Goal: Transaction & Acquisition: Purchase product/service

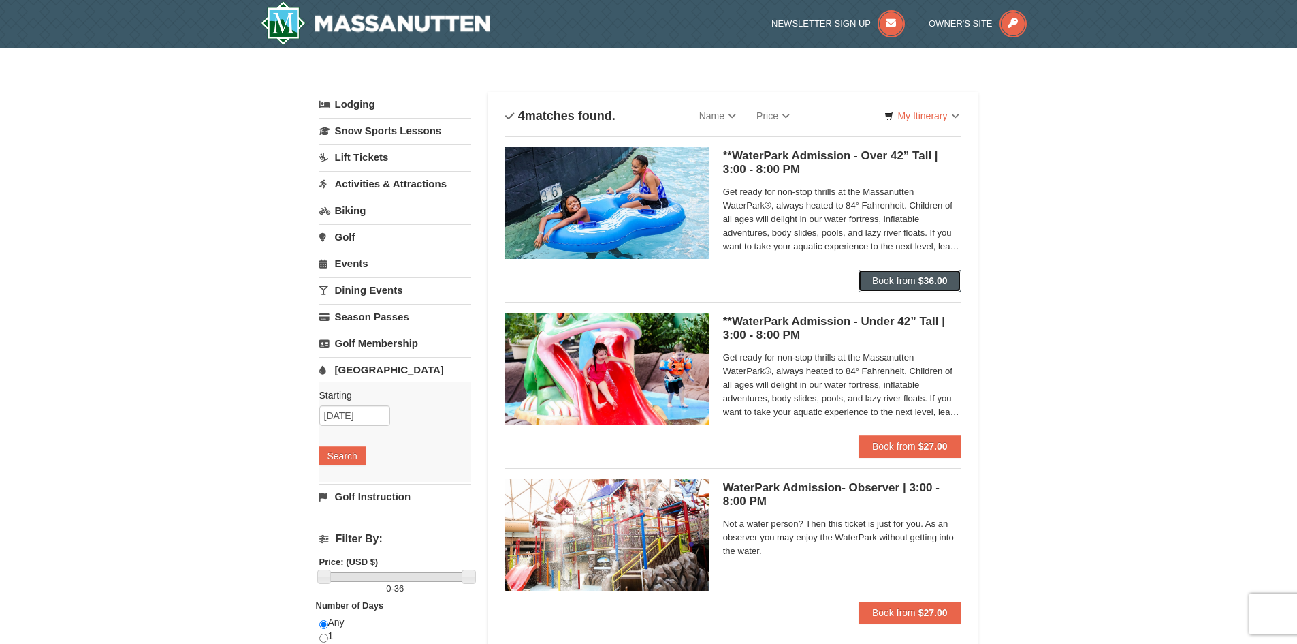
click at [901, 276] on span "Book from" at bounding box center [894, 280] width 44 height 11
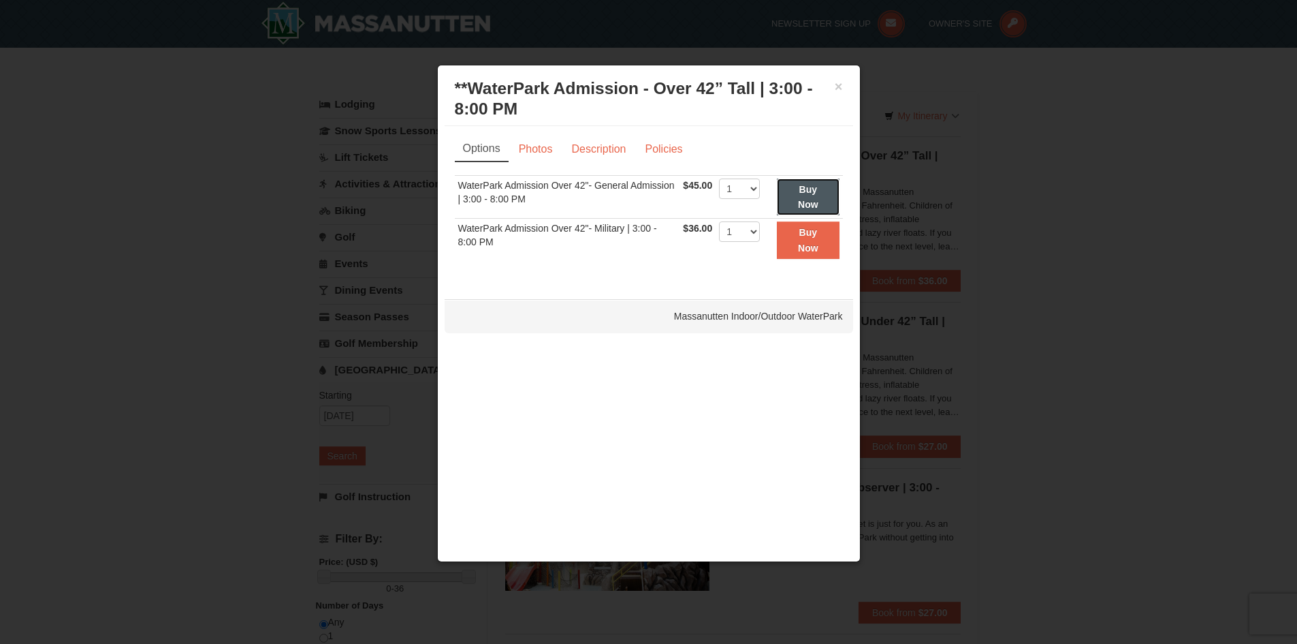
click at [812, 190] on strong "Buy Now" at bounding box center [808, 197] width 20 height 26
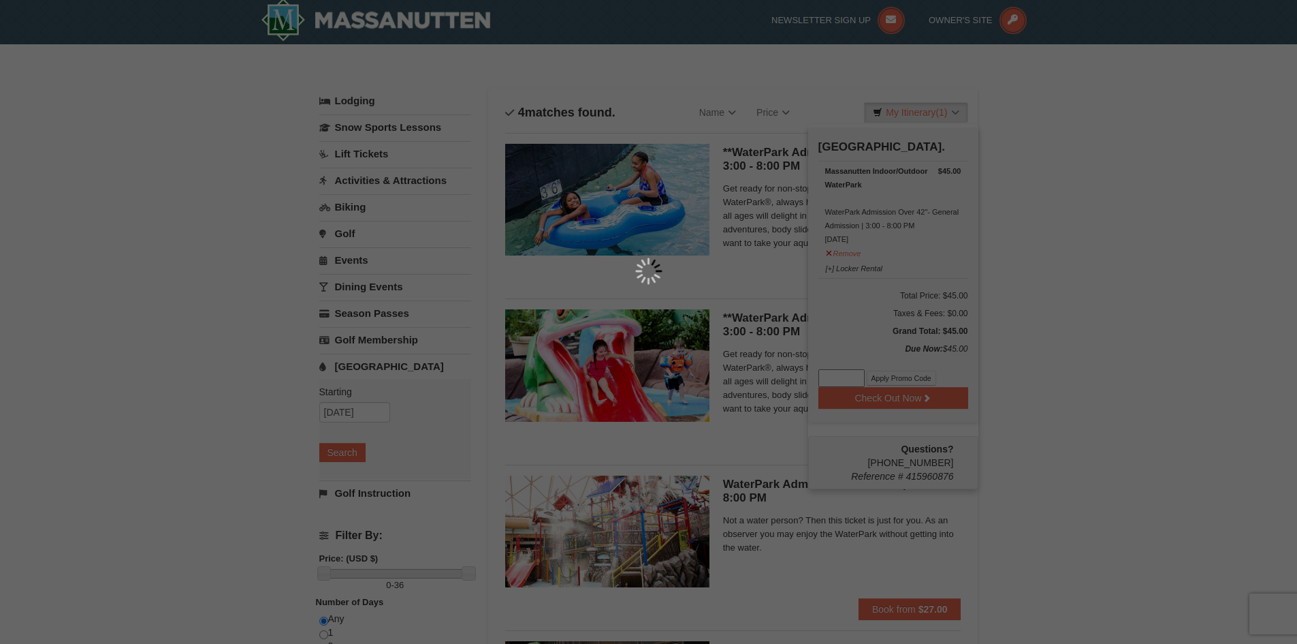
scroll to position [4, 0]
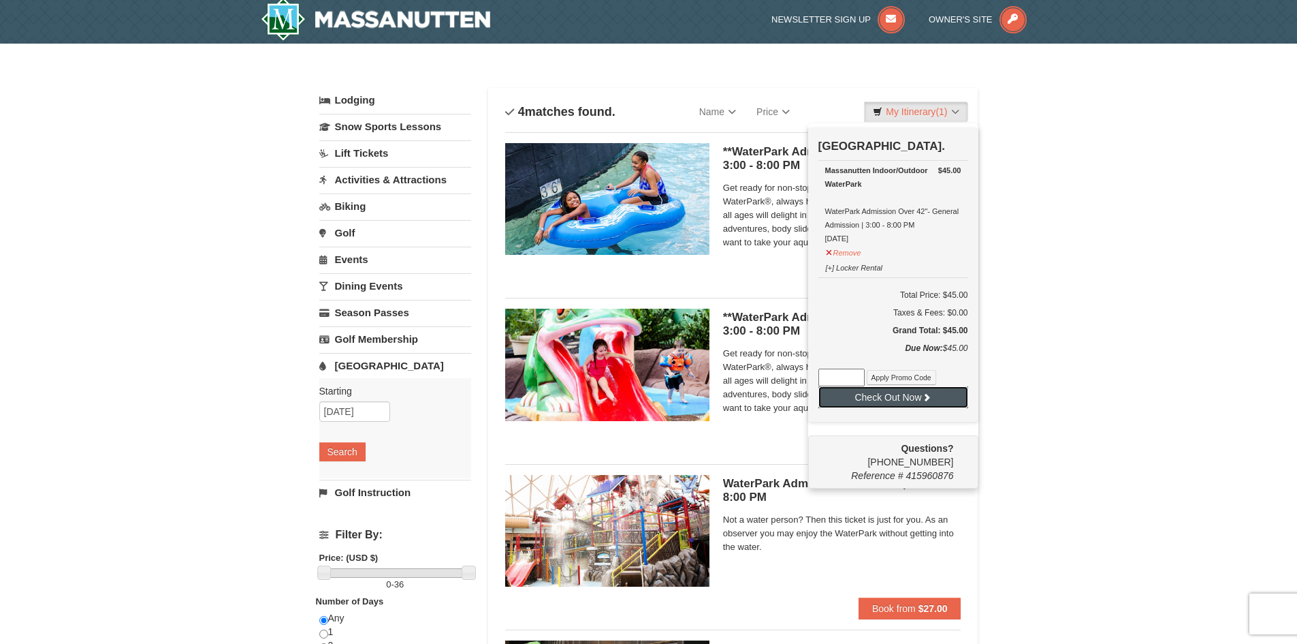
click at [915, 402] on button "Check Out Now" at bounding box center [894, 397] width 150 height 22
